Goal: Navigation & Orientation: Find specific page/section

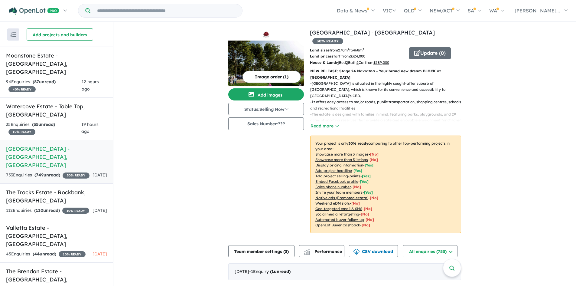
scroll to position [91, 0]
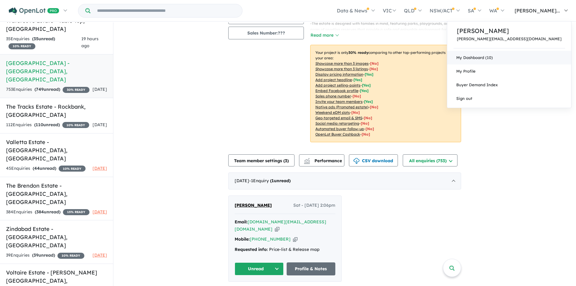
click at [528, 58] on link "My Dashboard (10)" at bounding box center [510, 58] width 124 height 14
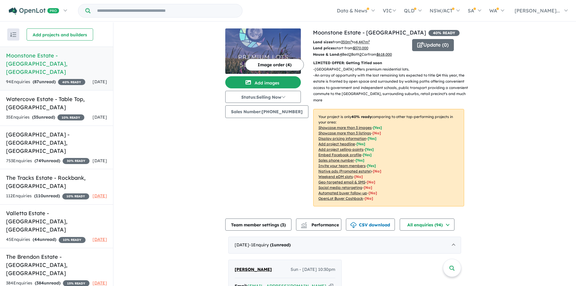
click at [35, 57] on h5 "Moonstone Estate - [GEOGRAPHIC_DATA] , [GEOGRAPHIC_DATA]" at bounding box center [56, 63] width 101 height 25
click at [41, 95] on h5 "Watercove Estate - Table Top , NSW" at bounding box center [56, 103] width 101 height 16
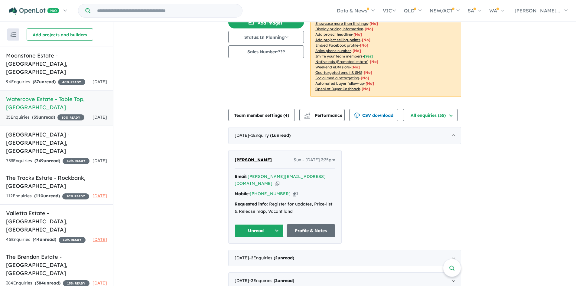
scroll to position [61, 0]
click at [72, 130] on h5 "Emerald Park Estate - Tarneit , VIC" at bounding box center [56, 142] width 101 height 25
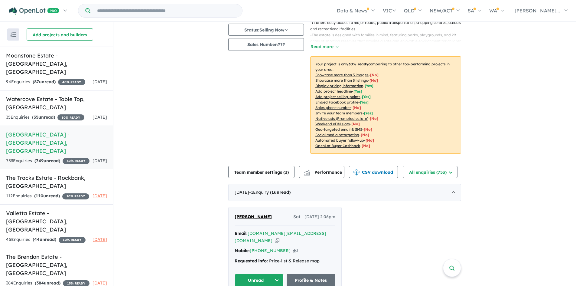
scroll to position [91, 0]
